Goal: Task Accomplishment & Management: Manage account settings

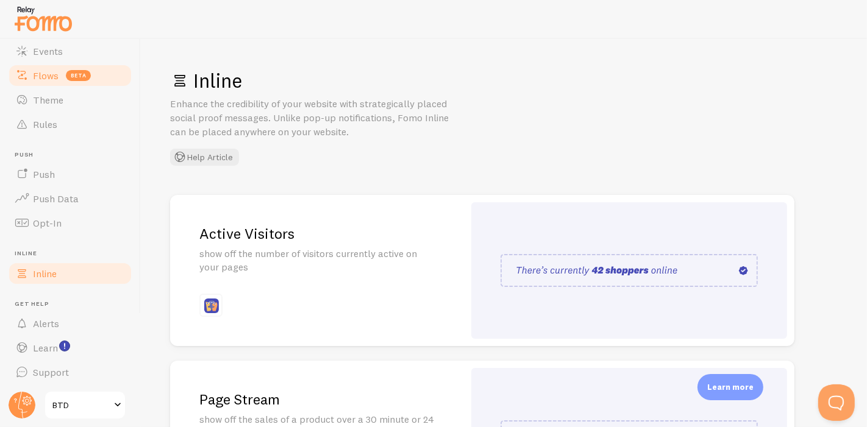
click at [57, 70] on span "Flows" at bounding box center [46, 76] width 26 height 12
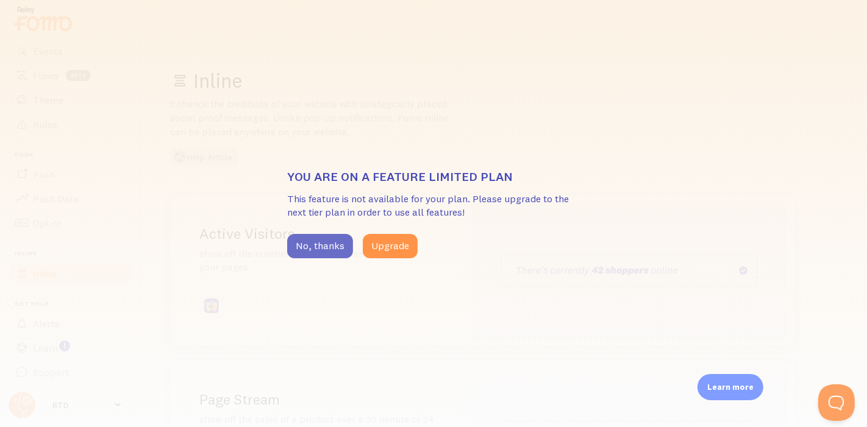
click at [302, 238] on button "No, thanks" at bounding box center [320, 246] width 66 height 24
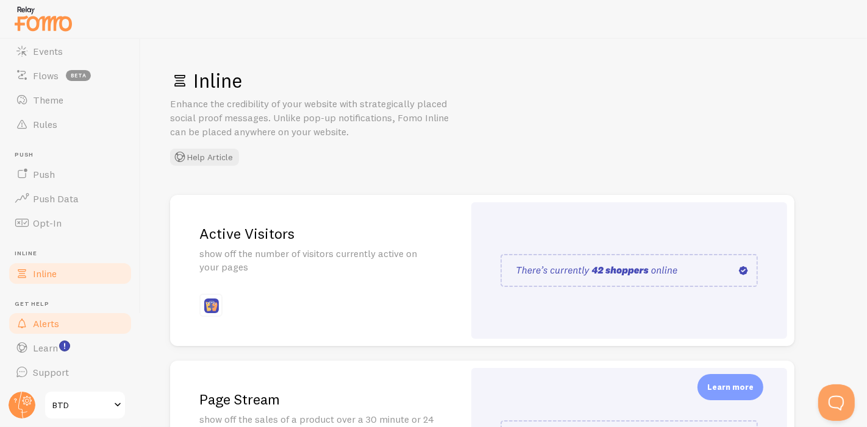
click at [76, 321] on link "Alerts" at bounding box center [70, 324] width 126 height 24
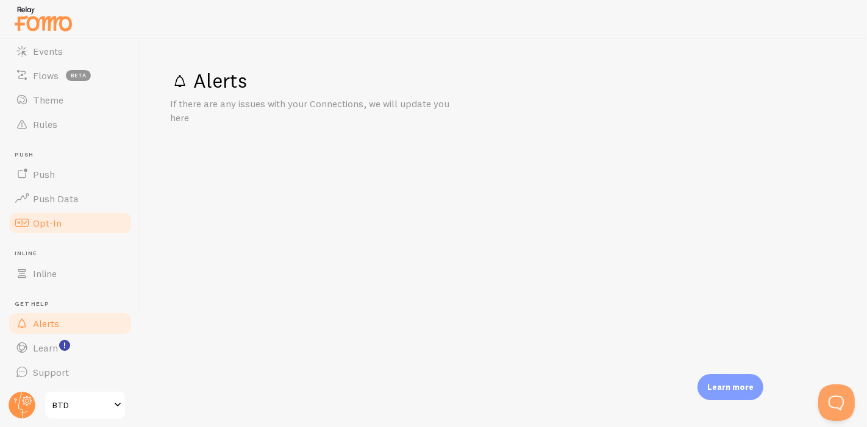
drag, startPoint x: 74, startPoint y: 220, endPoint x: 81, endPoint y: 224, distance: 8.3
click at [74, 220] on link "Opt-In" at bounding box center [70, 223] width 126 height 24
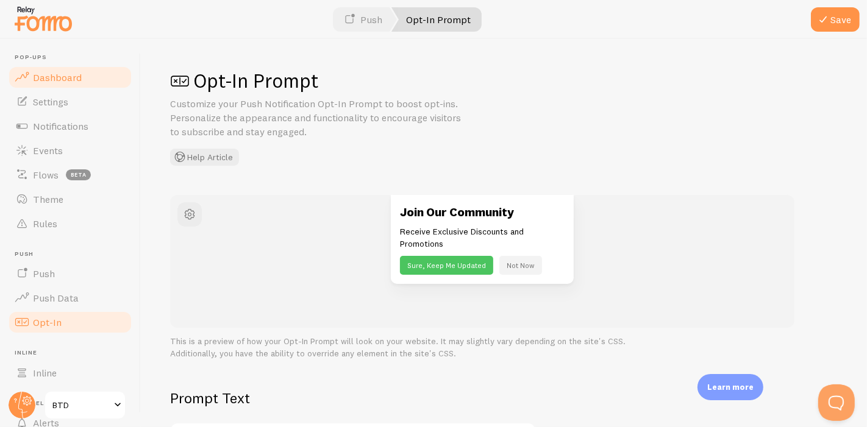
click at [52, 83] on link "Dashboard" at bounding box center [70, 77] width 126 height 24
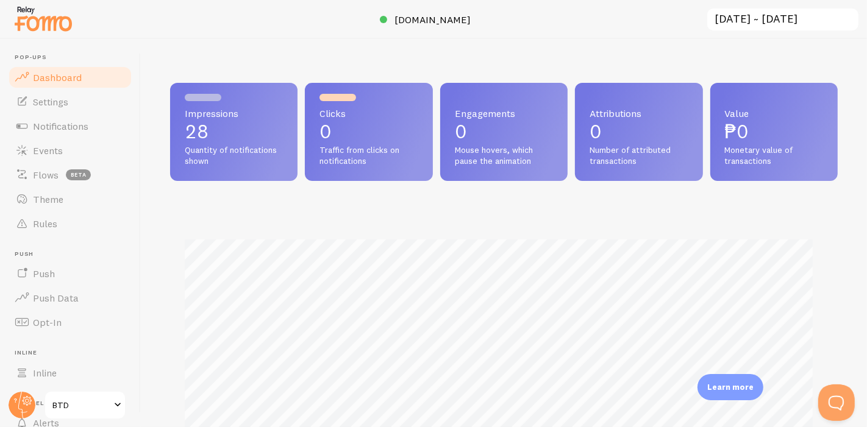
scroll to position [135, 0]
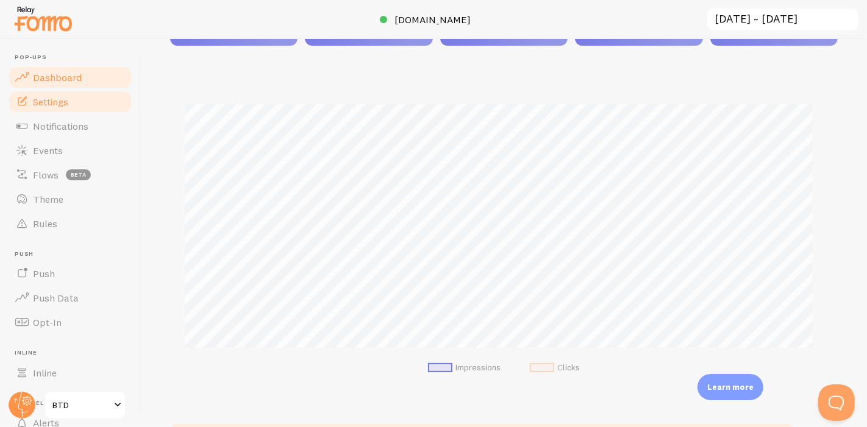
click at [66, 104] on span "Settings" at bounding box center [50, 102] width 35 height 12
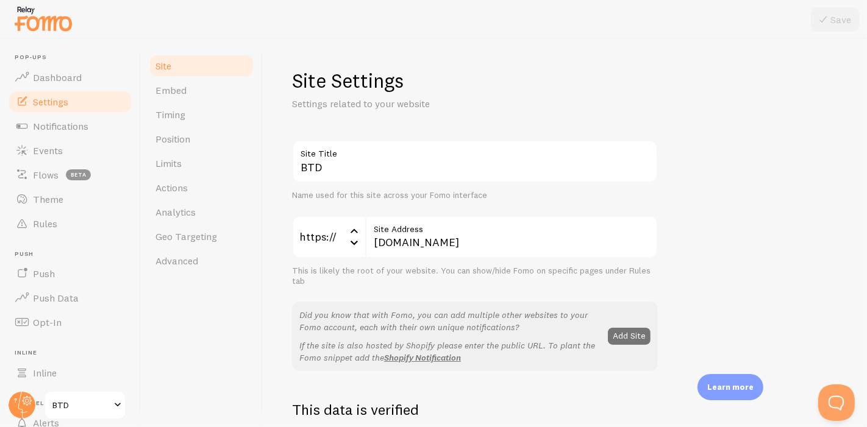
scroll to position [338, 0]
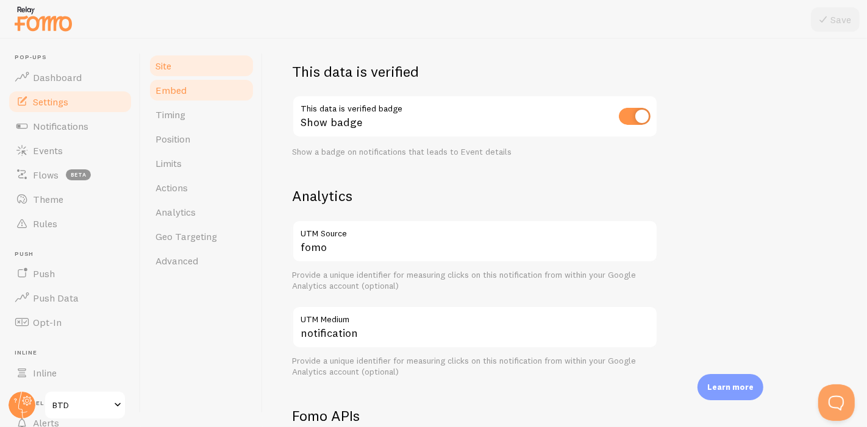
click at [201, 90] on link "Embed" at bounding box center [201, 90] width 107 height 24
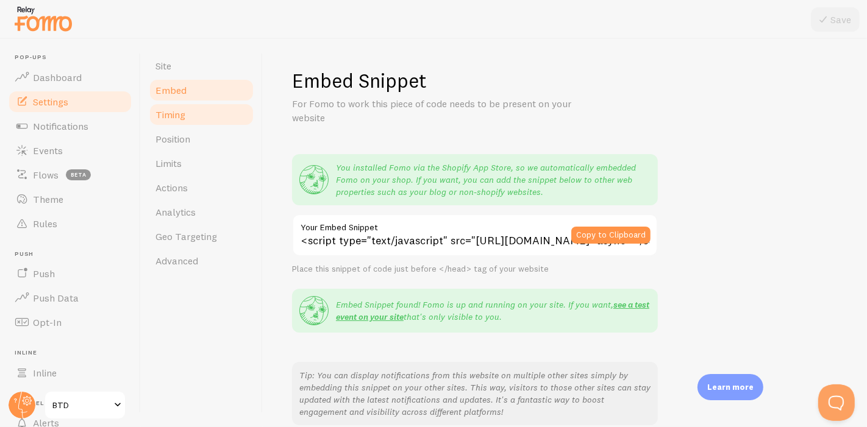
click at [216, 114] on link "Timing" at bounding box center [201, 114] width 107 height 24
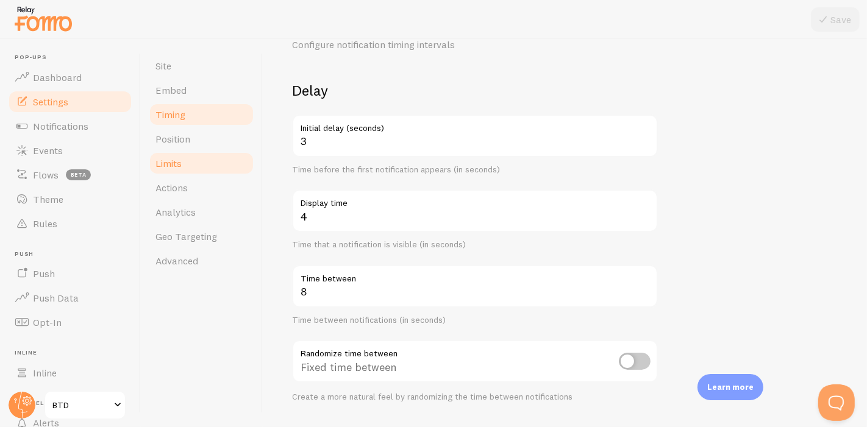
scroll to position [135, 0]
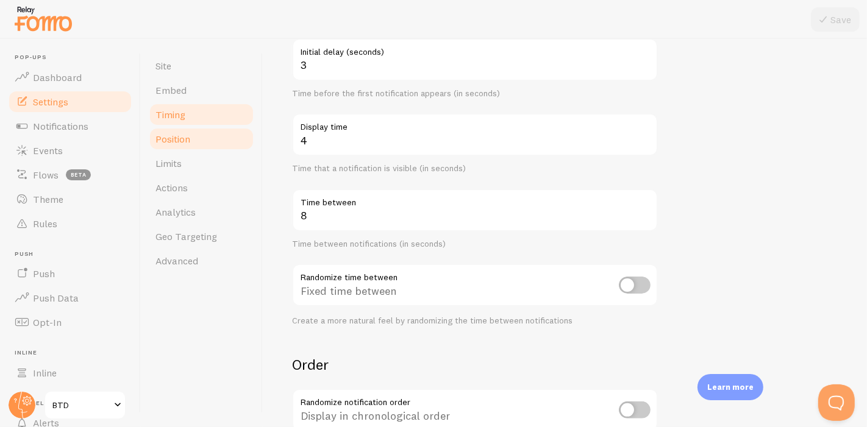
click at [188, 137] on span "Position" at bounding box center [173, 139] width 35 height 12
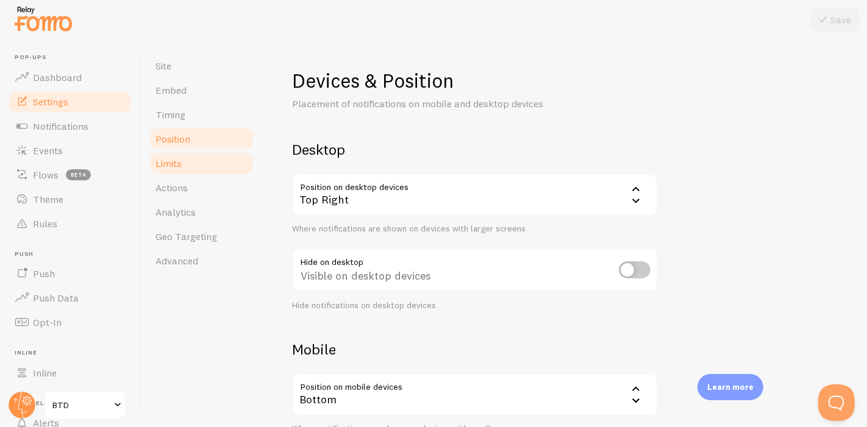
click at [203, 170] on link "Limits" at bounding box center [201, 163] width 107 height 24
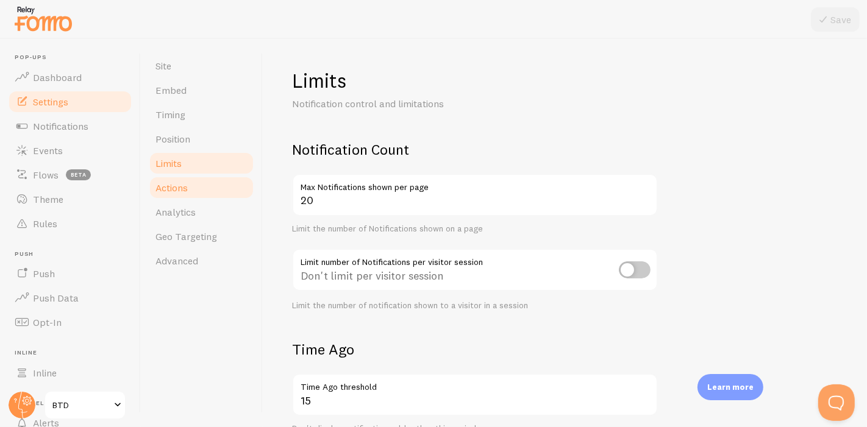
click at [194, 188] on link "Actions" at bounding box center [201, 188] width 107 height 24
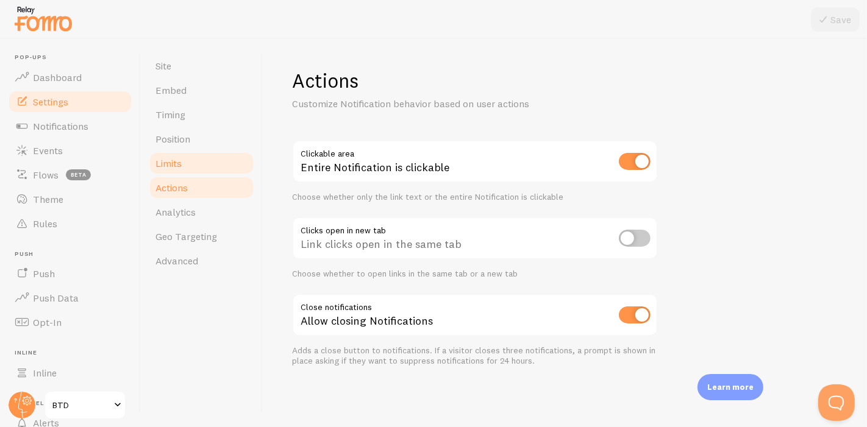
click at [190, 166] on link "Limits" at bounding box center [201, 163] width 107 height 24
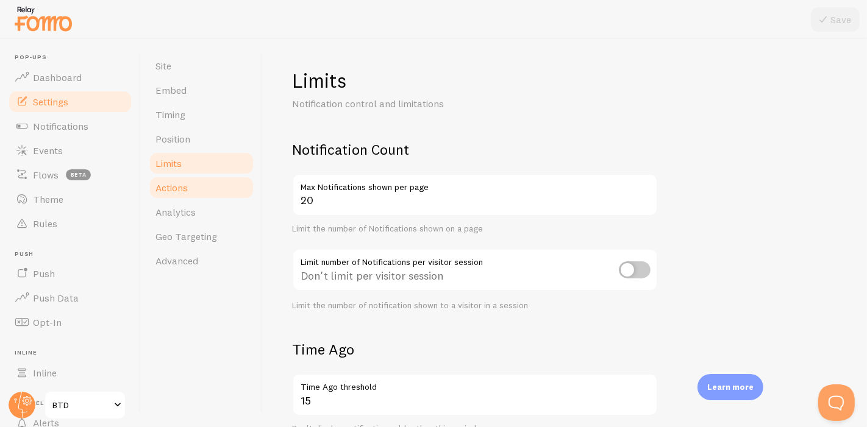
click at [176, 191] on span "Actions" at bounding box center [172, 188] width 32 height 12
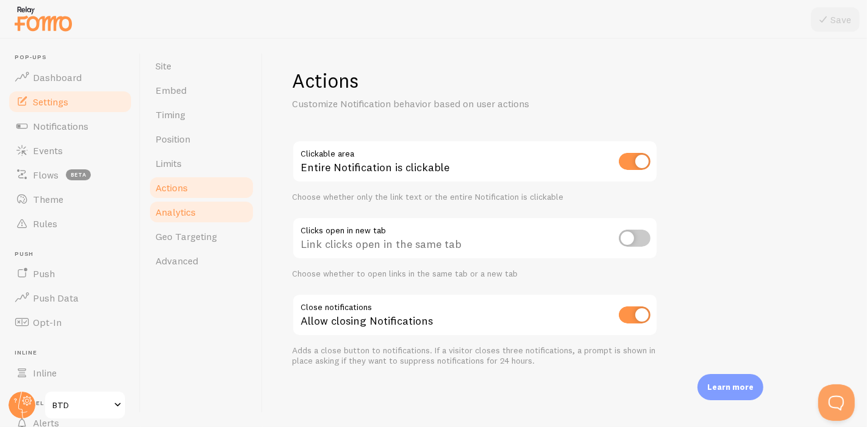
click at [191, 218] on span "Analytics" at bounding box center [176, 212] width 40 height 12
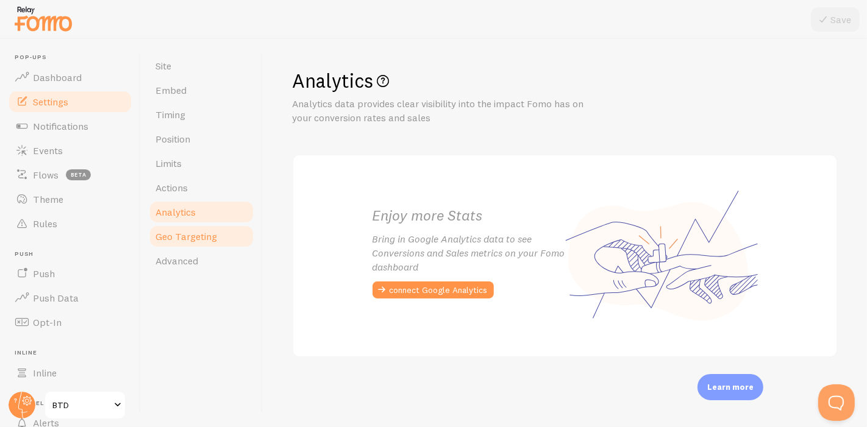
click at [207, 238] on span "Geo Targeting" at bounding box center [187, 237] width 62 height 12
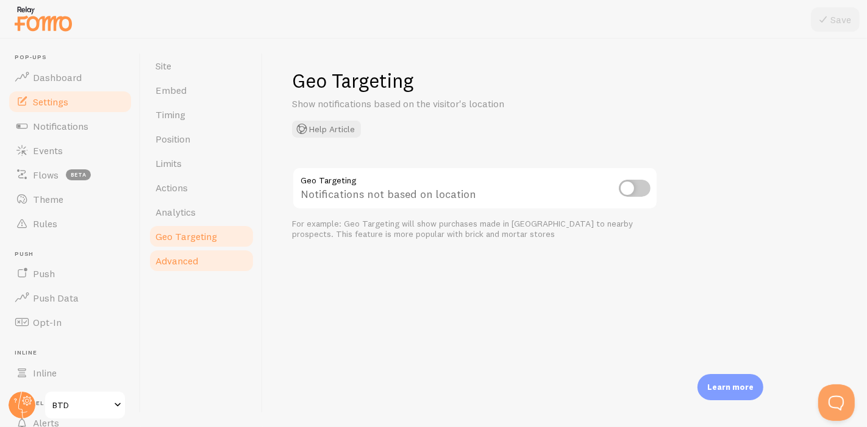
click at [199, 254] on link "Advanced" at bounding box center [201, 261] width 107 height 24
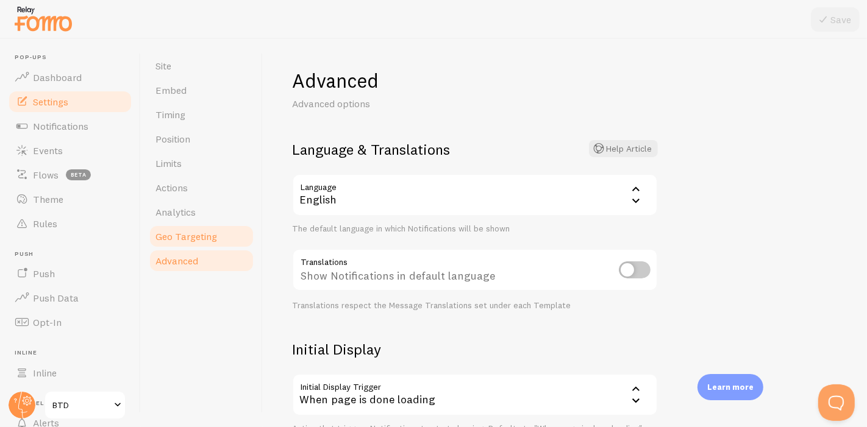
click at [195, 224] on link "Geo Targeting" at bounding box center [201, 236] width 107 height 24
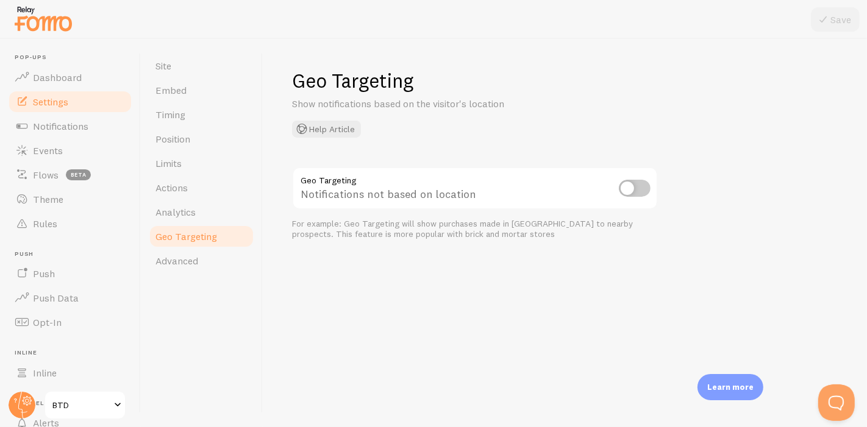
click at [639, 193] on input "checkbox" at bounding box center [635, 188] width 32 height 17
checkbox input "true"
click at [832, 18] on button "Save" at bounding box center [835, 19] width 49 height 24
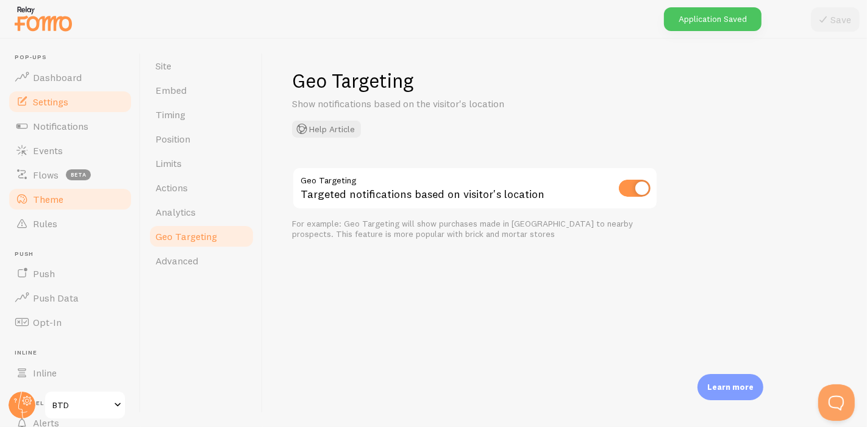
click at [23, 193] on span at bounding box center [22, 199] width 15 height 15
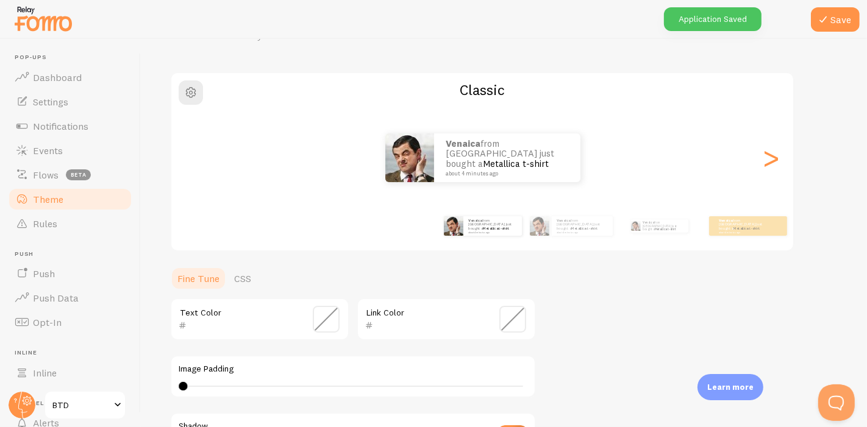
scroll to position [135, 0]
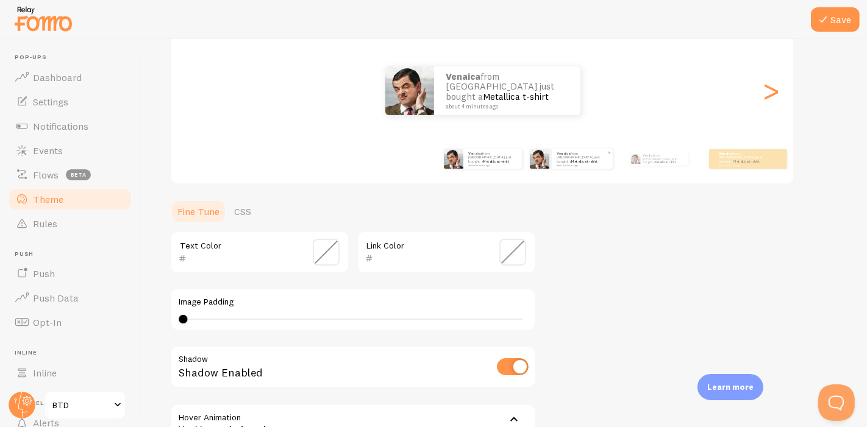
click at [567, 156] on strong "Venaica" at bounding box center [564, 153] width 14 height 5
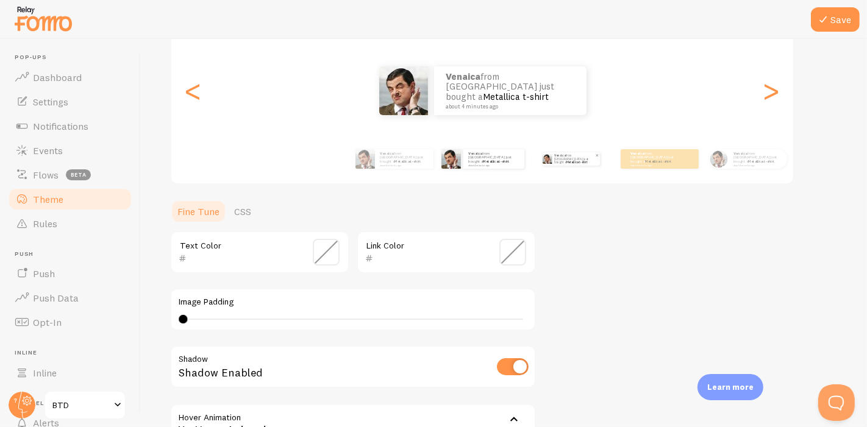
click at [554, 156] on div "Venaica from [GEOGRAPHIC_DATA] just bought a Metallica t-shirt about 4 minutes …" at bounding box center [576, 158] width 48 height 13
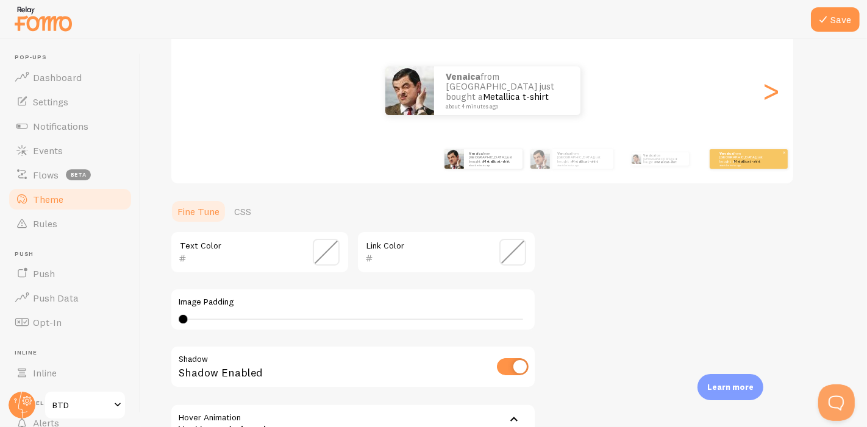
click at [723, 156] on p "Venaica from [GEOGRAPHIC_DATA] just bought a Metallica t-shirt about 4 minutes …" at bounding box center [744, 158] width 49 height 15
click at [725, 156] on strong "Venaica" at bounding box center [726, 153] width 14 height 5
click at [733, 160] on p "Venaica from [GEOGRAPHIC_DATA] just bought a Metallica t-shirt about 4 minutes …" at bounding box center [743, 158] width 49 height 15
click at [765, 90] on div ">" at bounding box center [771, 91] width 15 height 88
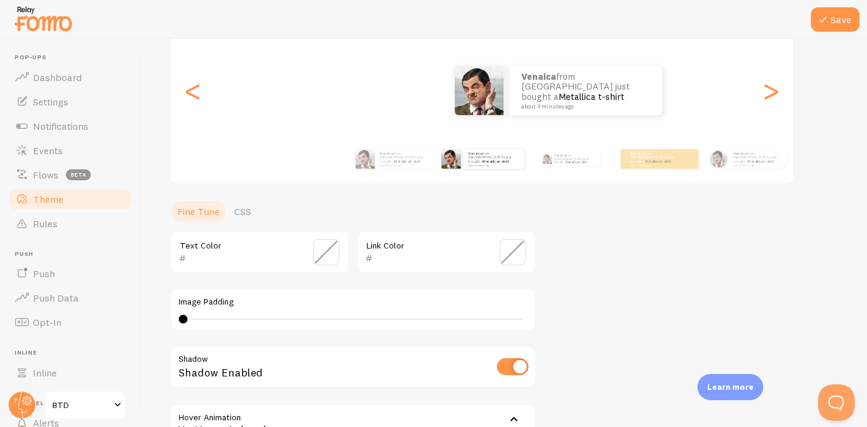
click at [770, 94] on div "Venaica from [GEOGRAPHIC_DATA] just bought a Metallica t-shirt about 4 minutes …" at bounding box center [482, 91] width 622 height 88
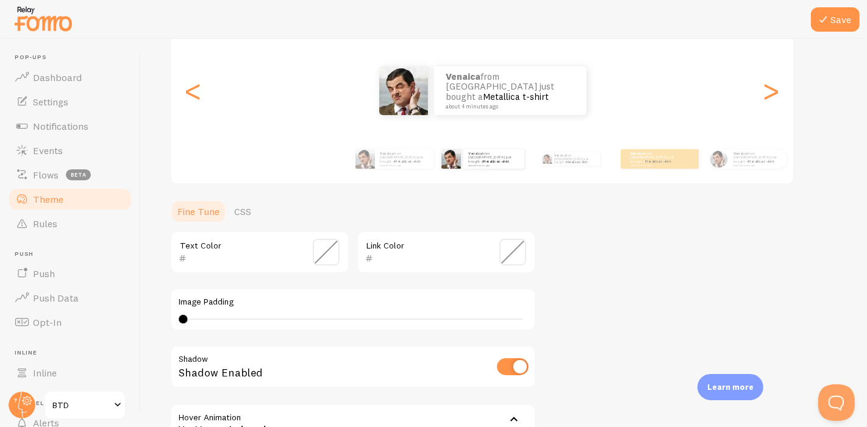
click at [787, 96] on div "Venaica from [GEOGRAPHIC_DATA] just bought a Metallica t-shirt about 4 minutes …" at bounding box center [482, 90] width 623 height 49
click at [765, 88] on div ">" at bounding box center [771, 91] width 15 height 88
click at [770, 88] on div ">" at bounding box center [771, 91] width 15 height 88
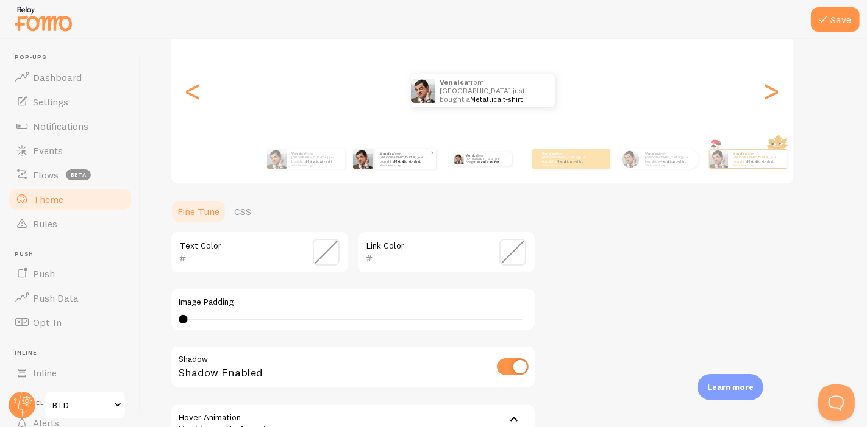
click at [390, 165] on div "Venaica from [GEOGRAPHIC_DATA] just bought a Metallica t-shirt about 4 minutes …" at bounding box center [405, 159] width 61 height 20
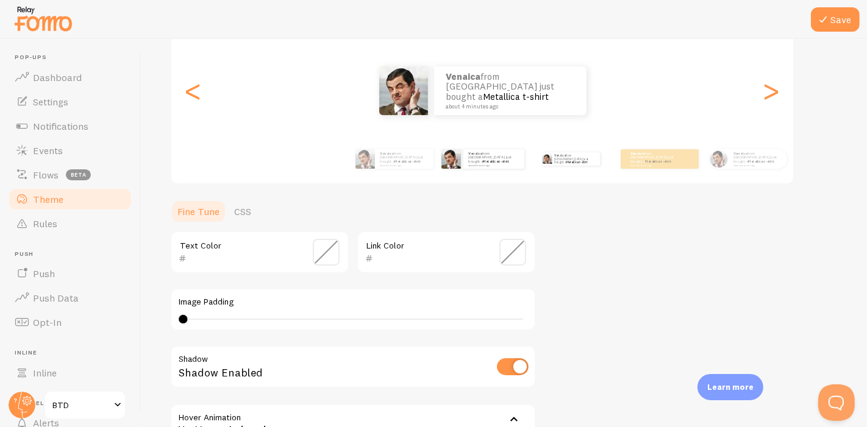
click at [564, 166] on div "Venaica from [GEOGRAPHIC_DATA] just bought a Metallica t-shirt about 4 minutes …" at bounding box center [571, 159] width 79 height 34
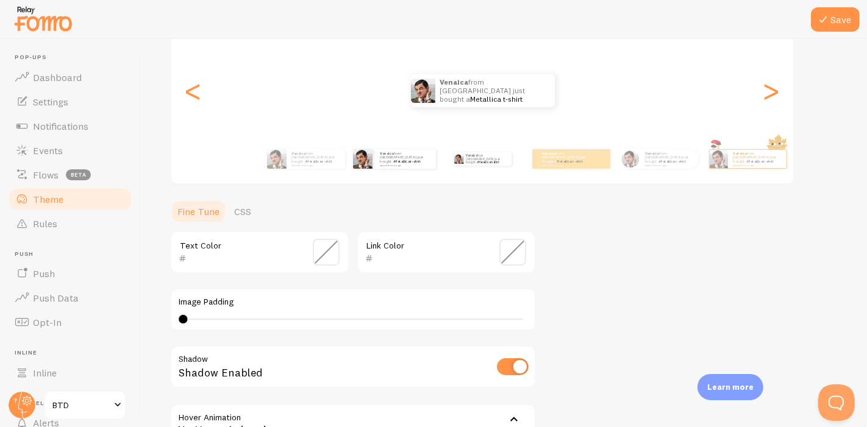
click at [417, 169] on div "Venaica from [GEOGRAPHIC_DATA] just bought a Metallica t-shirt about 4 minutes …" at bounding box center [394, 159] width 79 height 34
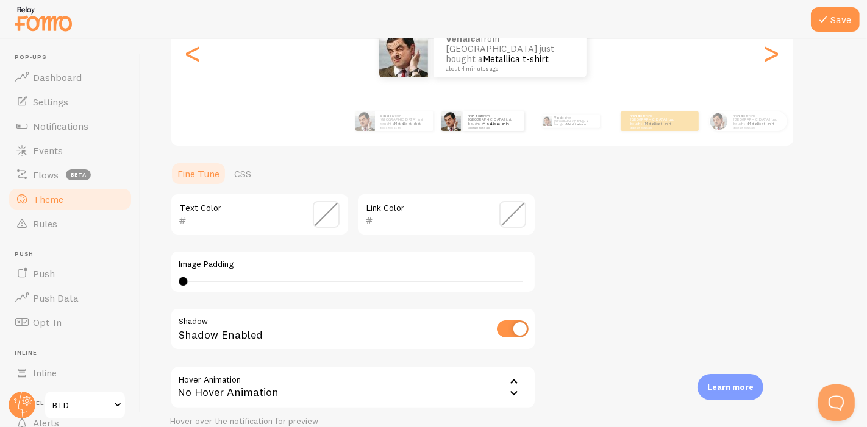
scroll to position [276, 0]
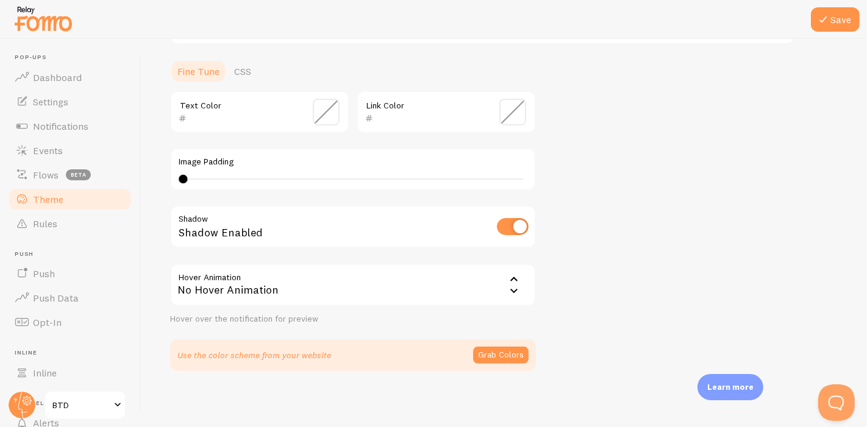
click at [520, 356] on button "Grab Colors" at bounding box center [500, 355] width 55 height 17
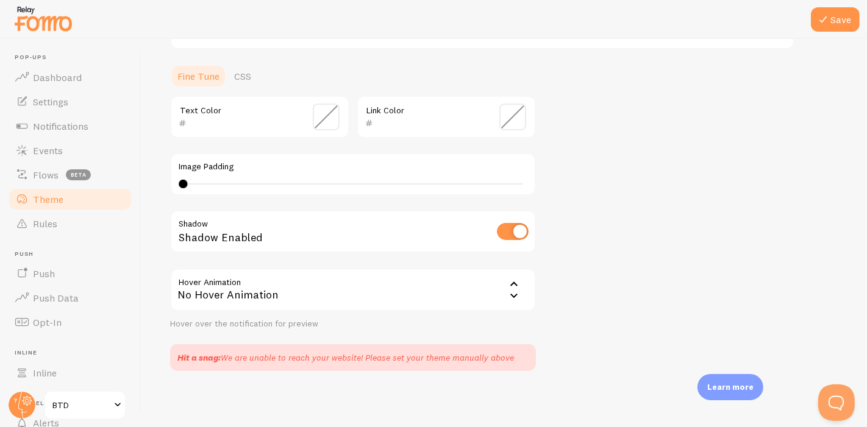
scroll to position [0, 0]
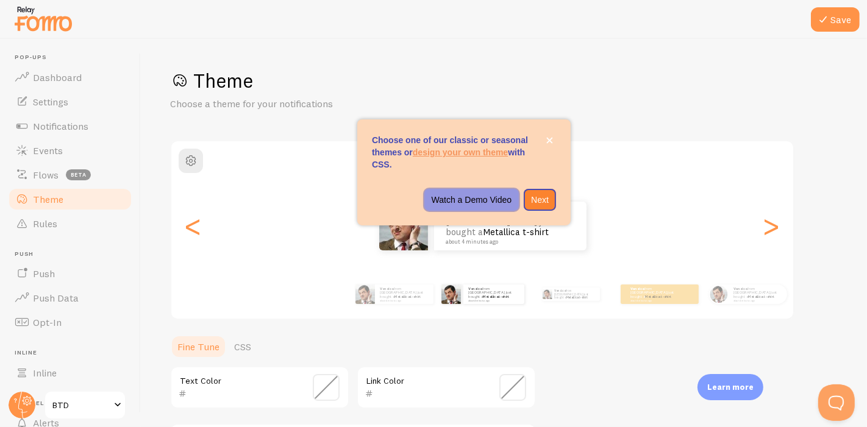
click at [503, 202] on p "Watch a Demo Video" at bounding box center [472, 200] width 80 height 12
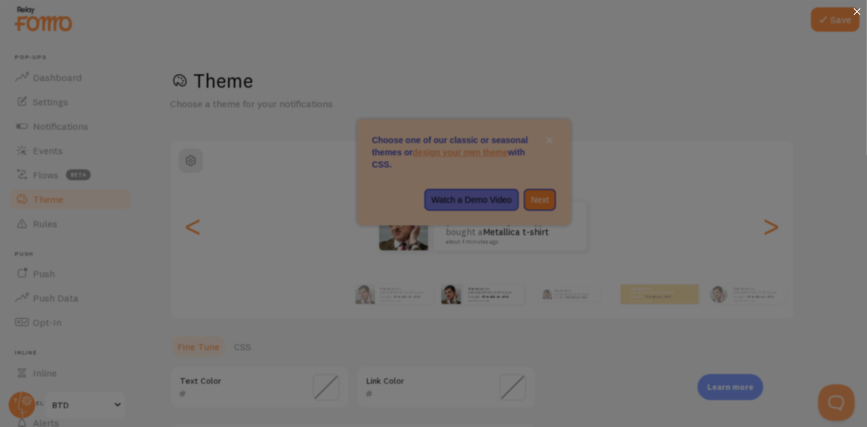
click at [854, 12] on icon at bounding box center [857, 11] width 7 height 7
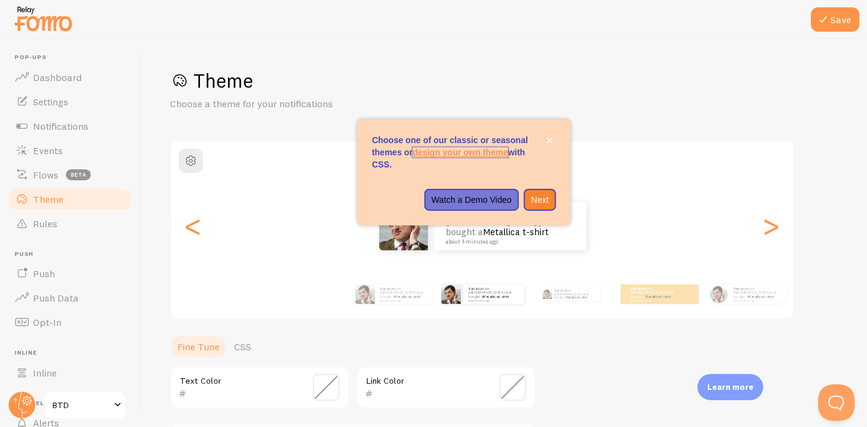
click at [470, 149] on link "design your own theme" at bounding box center [460, 153] width 95 height 10
